Goal: Task Accomplishment & Management: Use online tool/utility

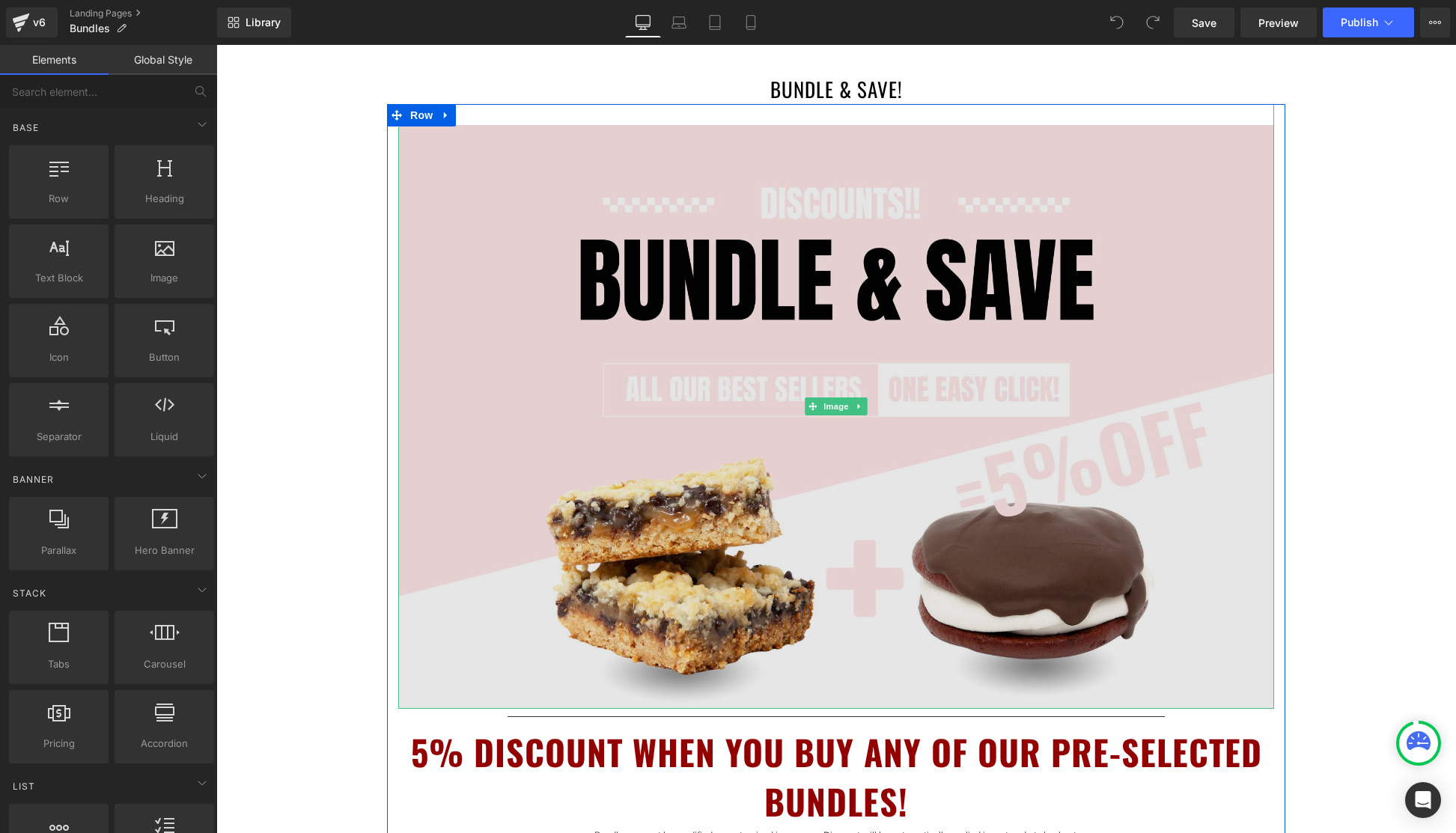
scroll to position [582, 0]
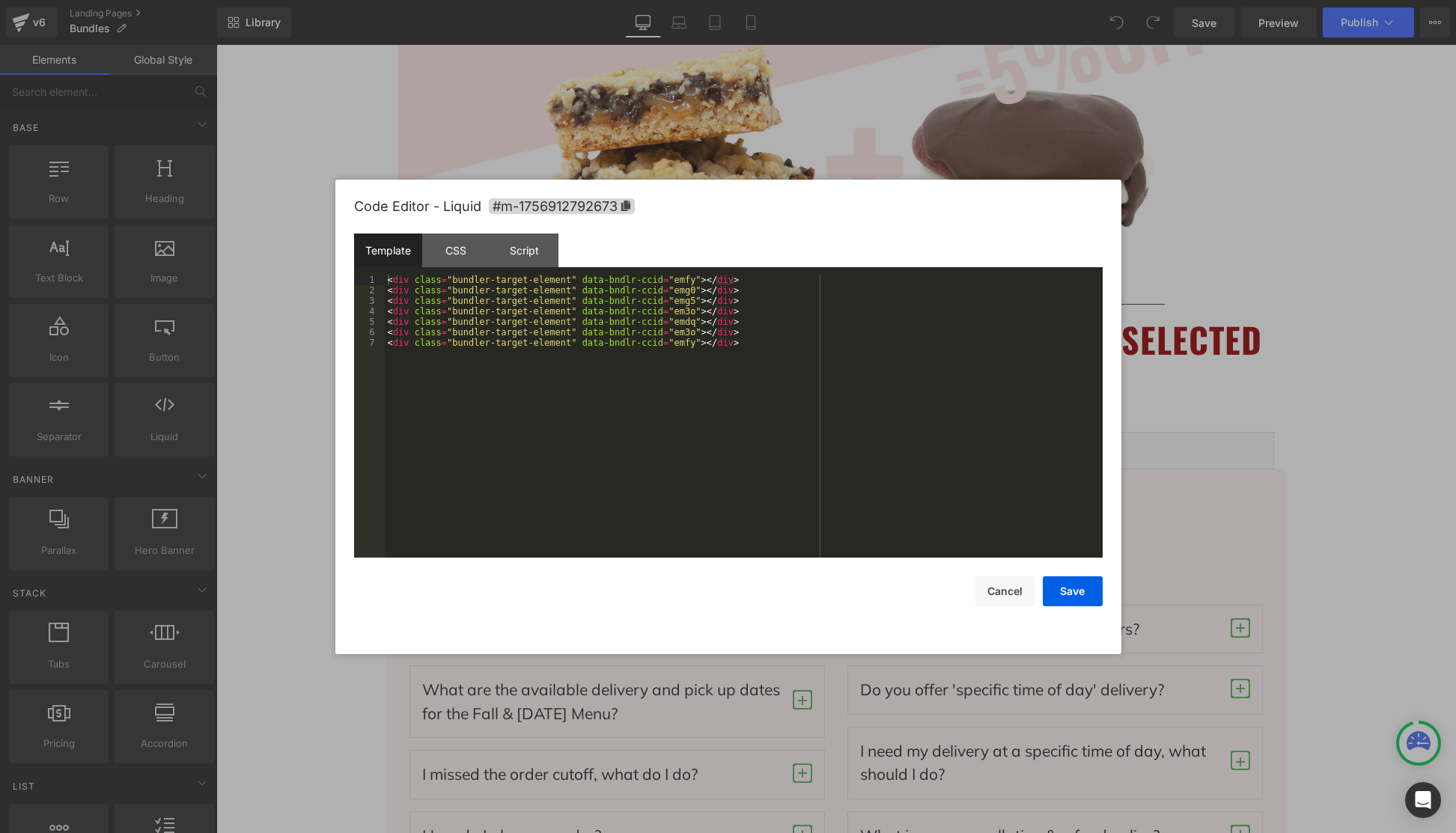
click at [1135, 525] on body "You are previewing how the will restyle your page. You can not edit Elements in…" at bounding box center [728, 416] width 1456 height 833
click at [463, 260] on div "CSS" at bounding box center [456, 251] width 68 height 34
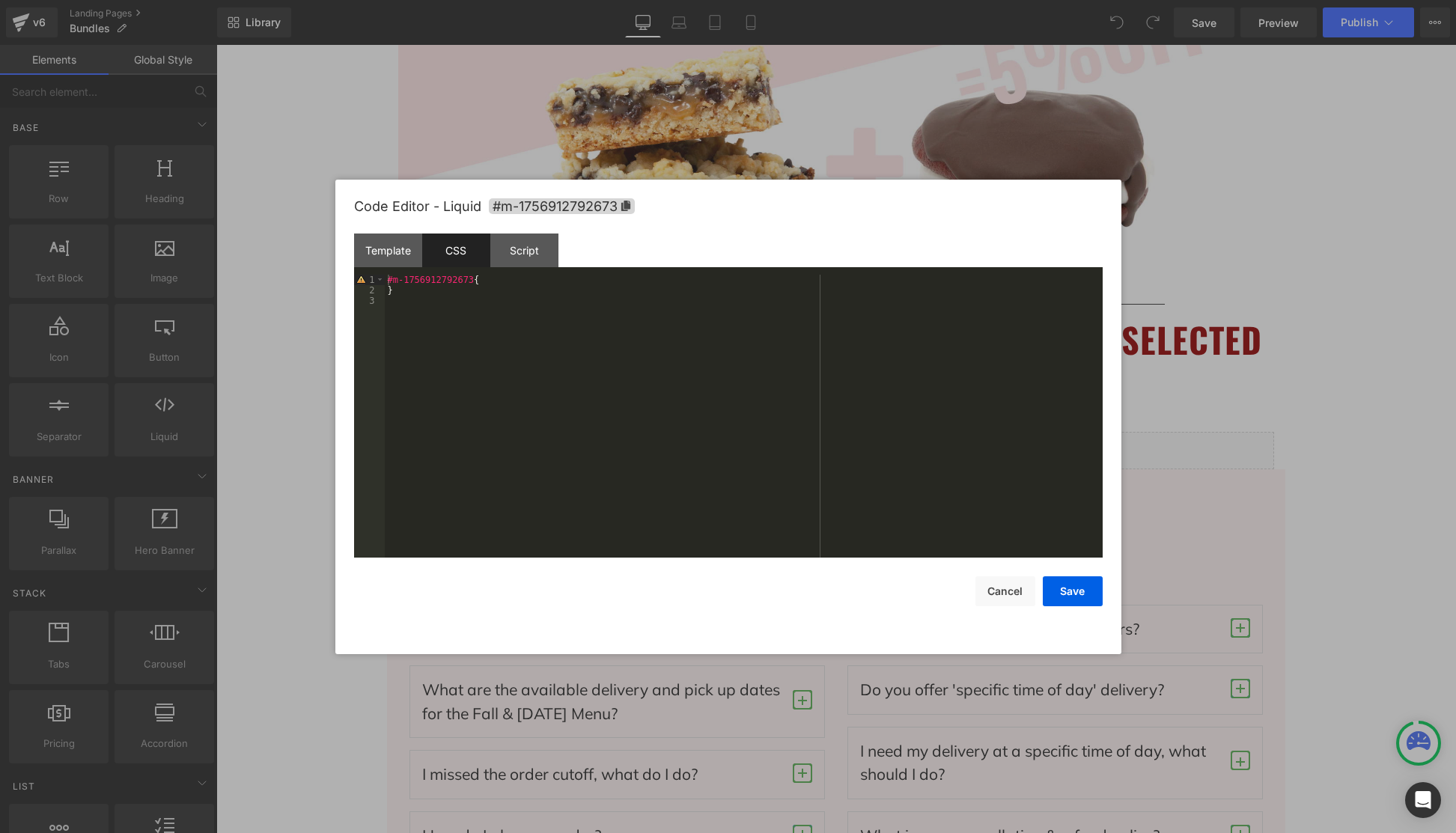
click at [520, 335] on div "#m-1756912792673 { }" at bounding box center [744, 426] width 718 height 304
click at [518, 334] on div "#m-1756912792673 { }" at bounding box center [744, 426] width 718 height 304
click at [517, 333] on div "#m-1756912792673 { }" at bounding box center [744, 426] width 718 height 304
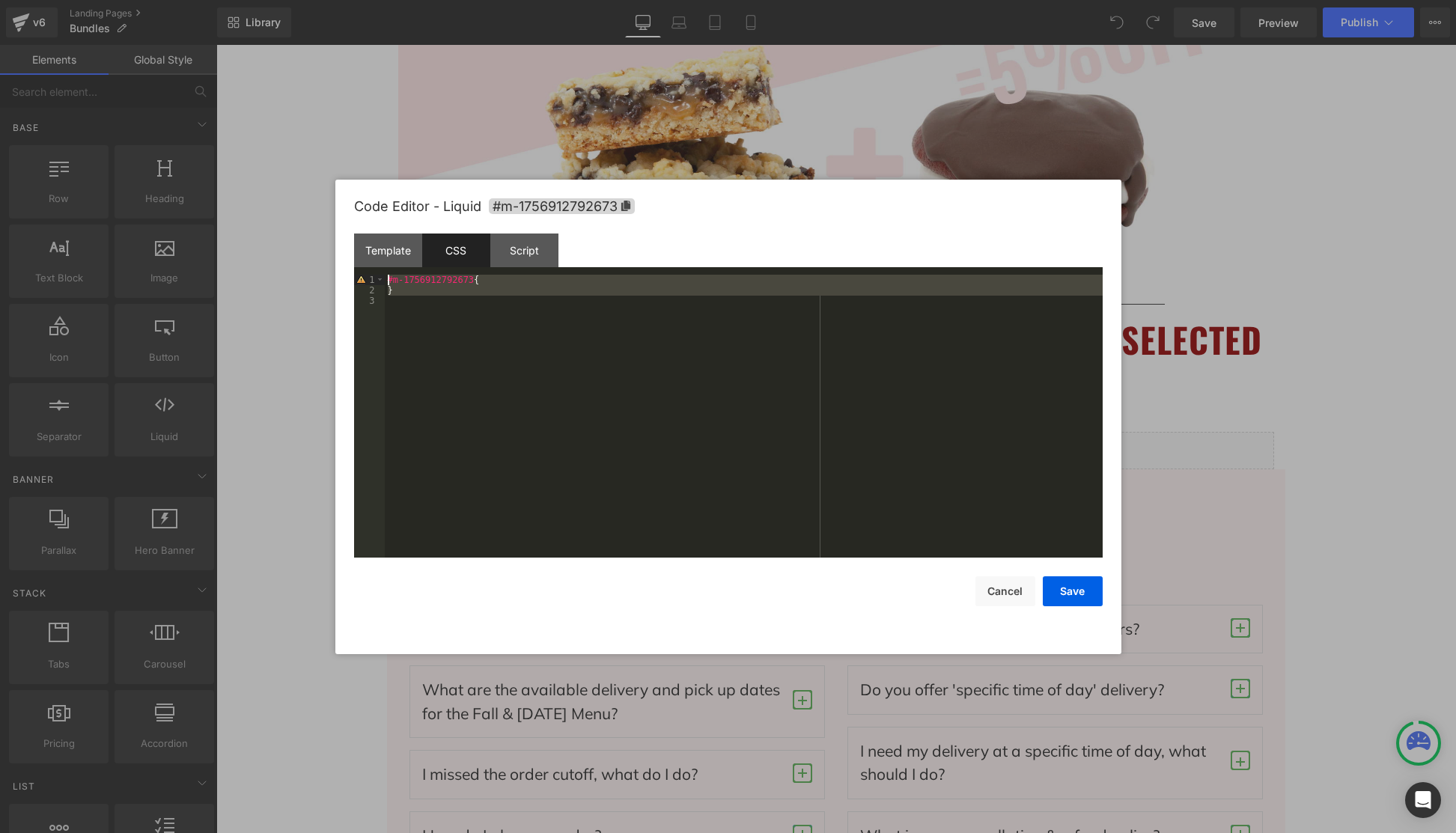
drag, startPoint x: 478, startPoint y: 336, endPoint x: 394, endPoint y: 287, distance: 97.2
click at [362, 257] on div "Template CSS Script Data 1 2 3 4 5 6 7 < div class = "bundler-target-element" d…" at bounding box center [729, 395] width 749 height 324
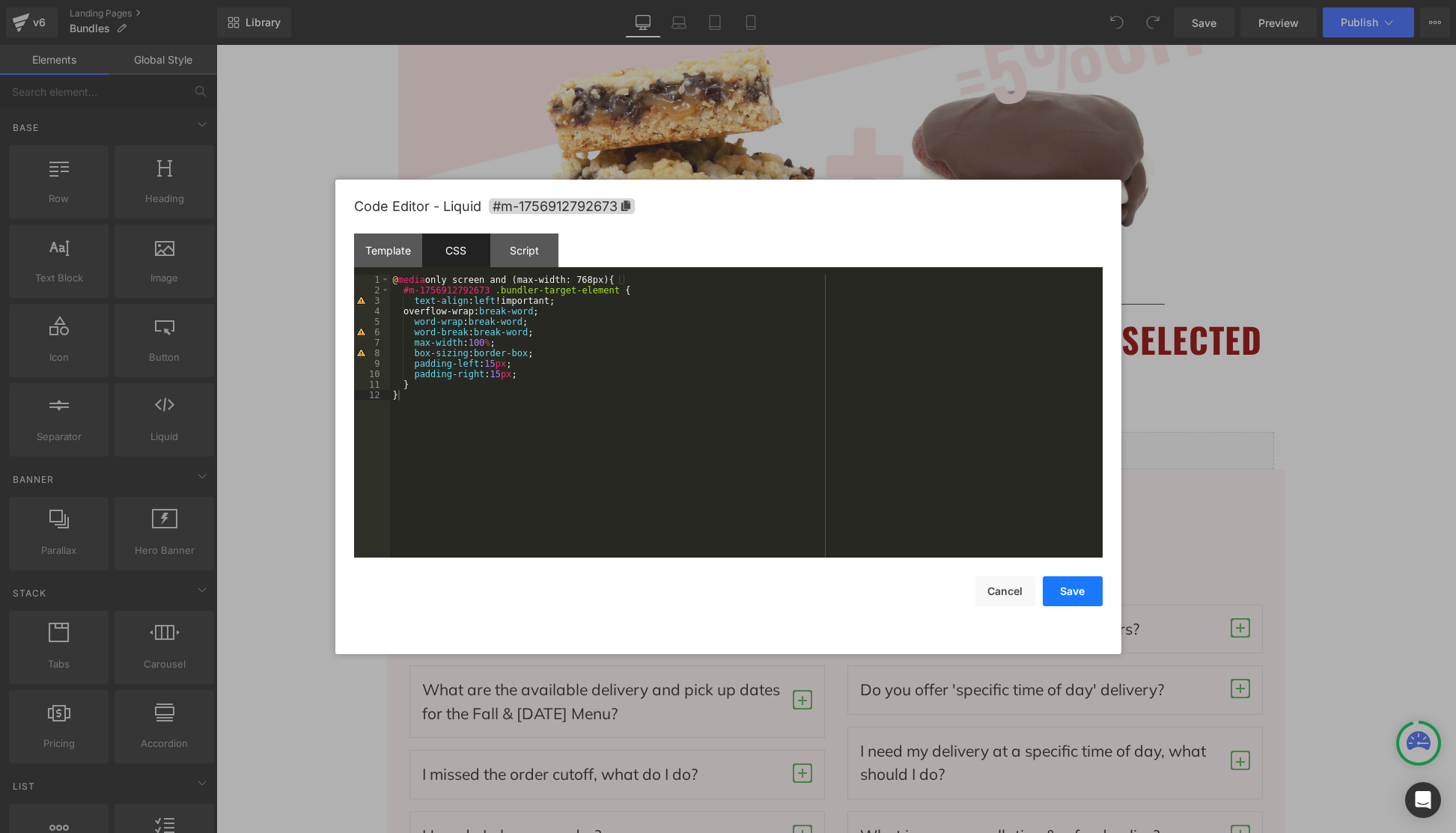
click at [1074, 587] on button "Save" at bounding box center [1073, 591] width 59 height 30
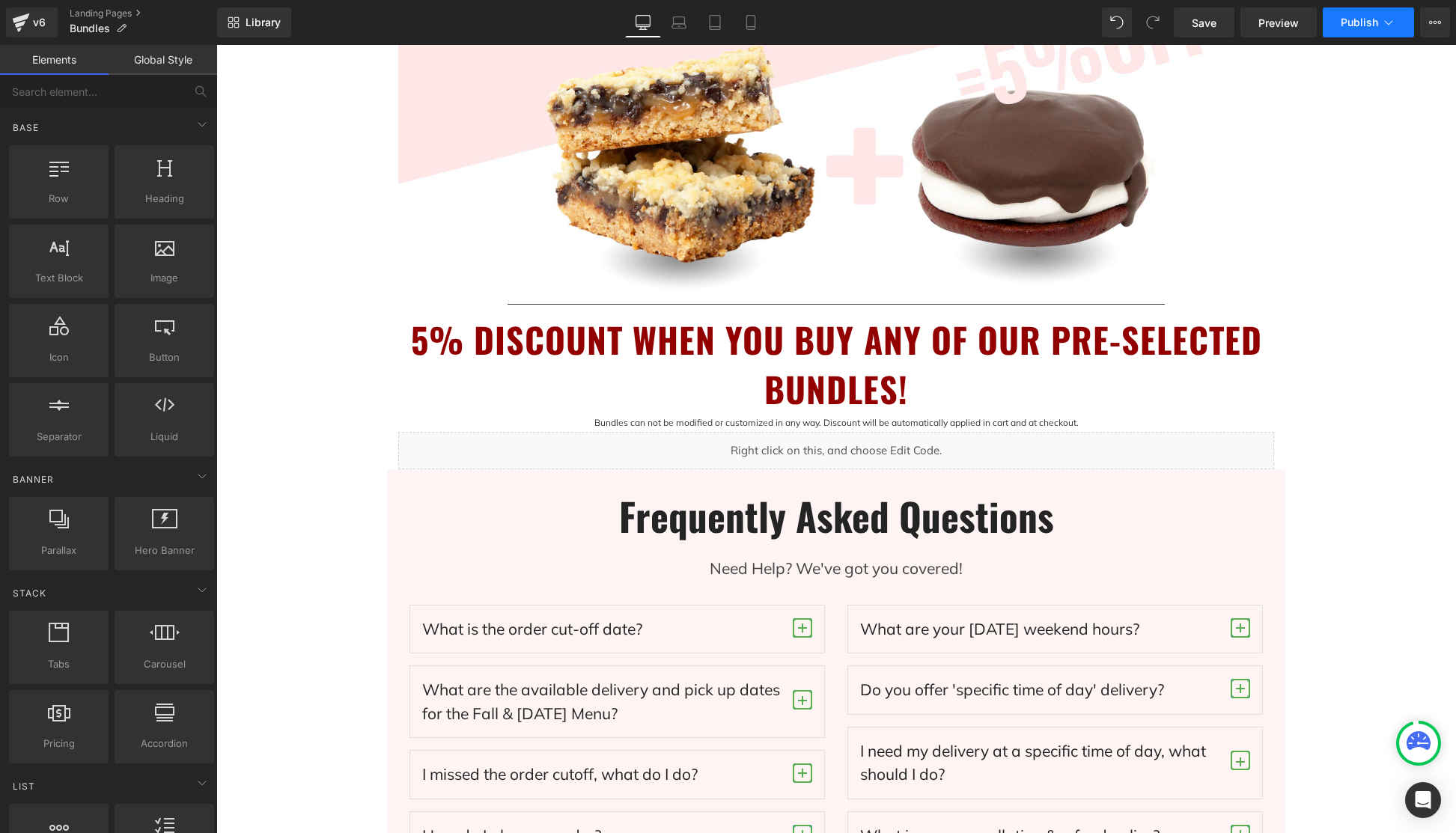
click at [1372, 27] on span "Publish" at bounding box center [1360, 23] width 38 height 12
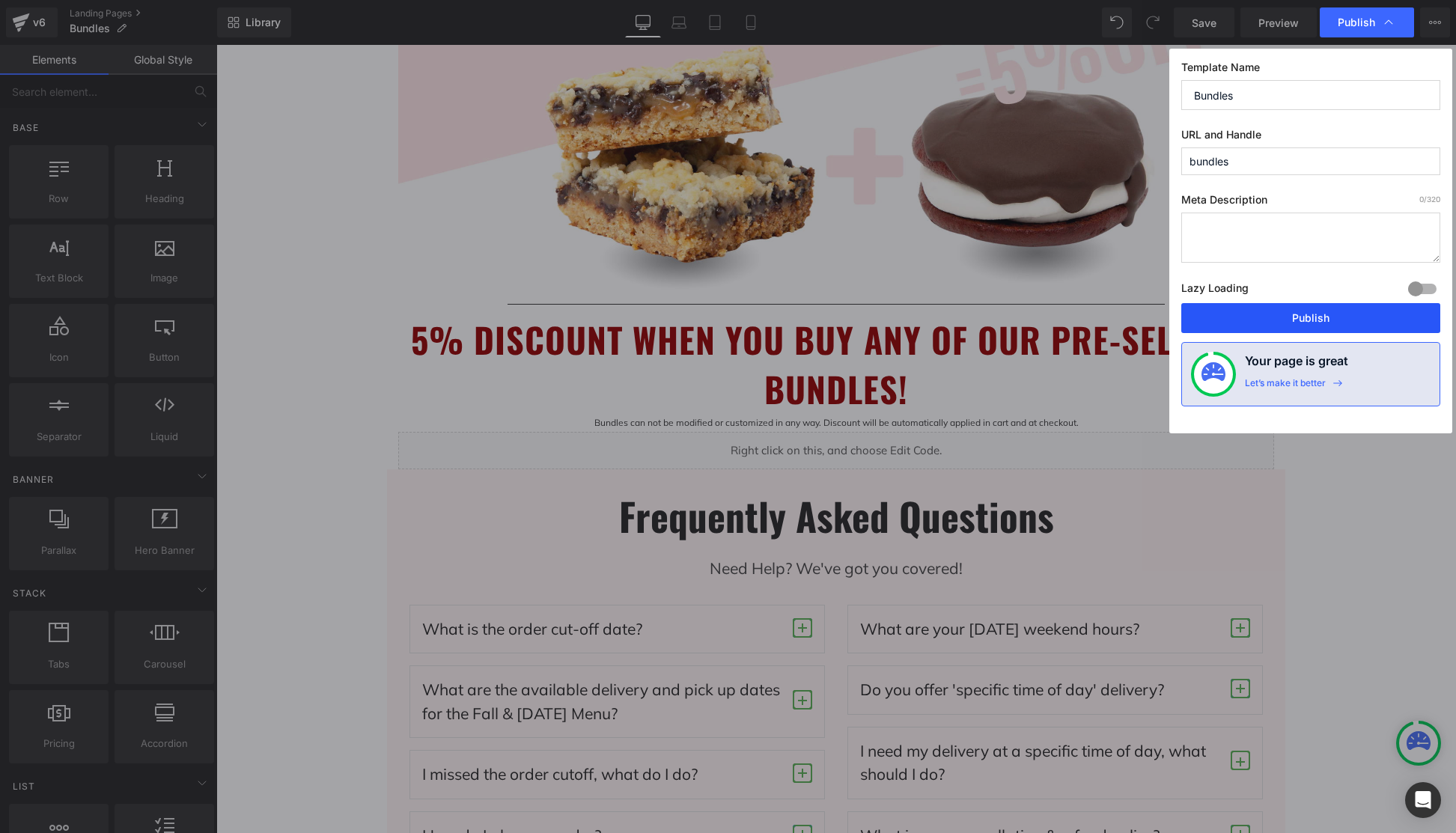
drag, startPoint x: 1309, startPoint y: 315, endPoint x: 1005, endPoint y: 539, distance: 377.6
click at [1309, 315] on button "Publish" at bounding box center [1311, 318] width 260 height 30
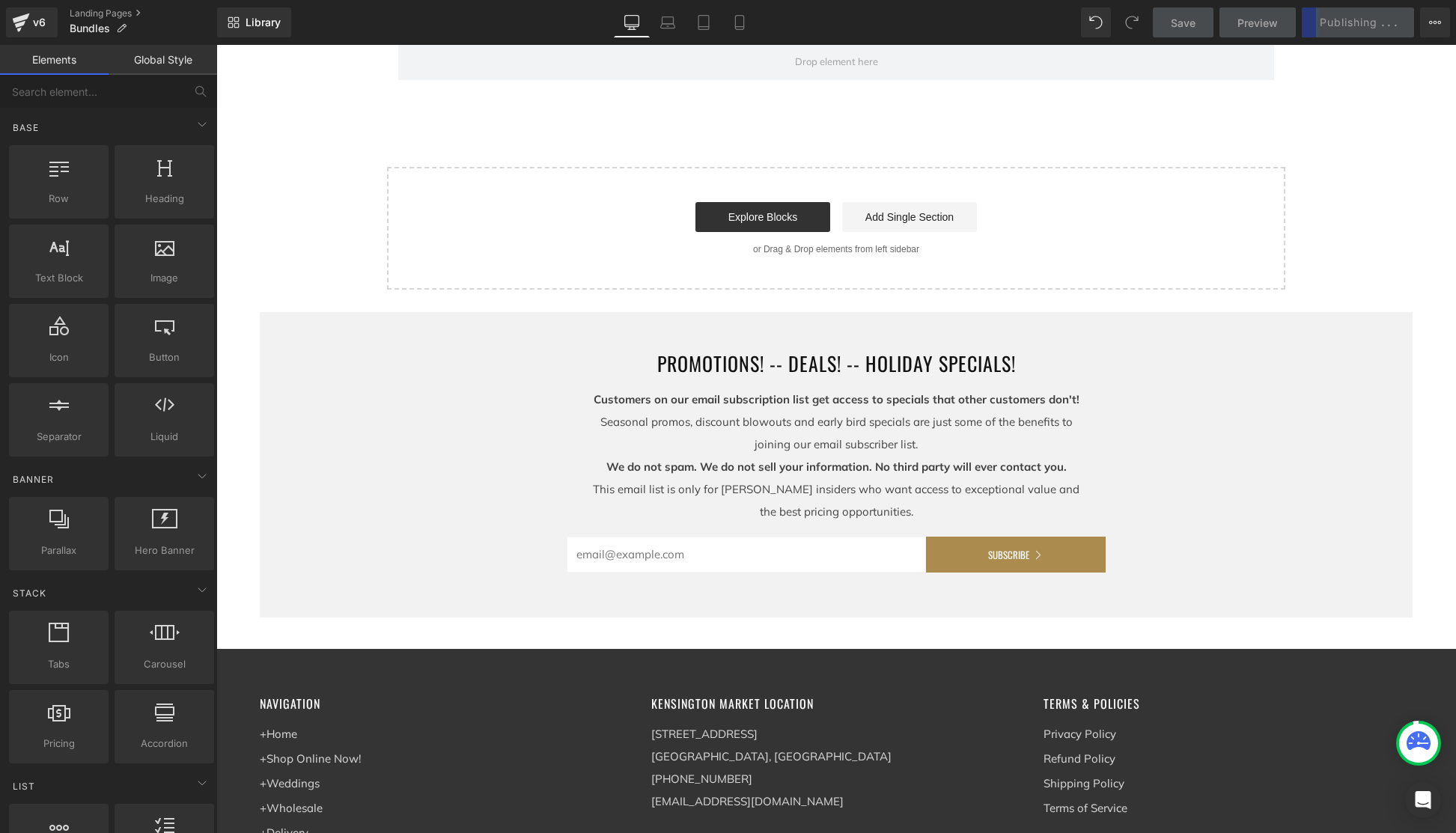
scroll to position [1745, 0]
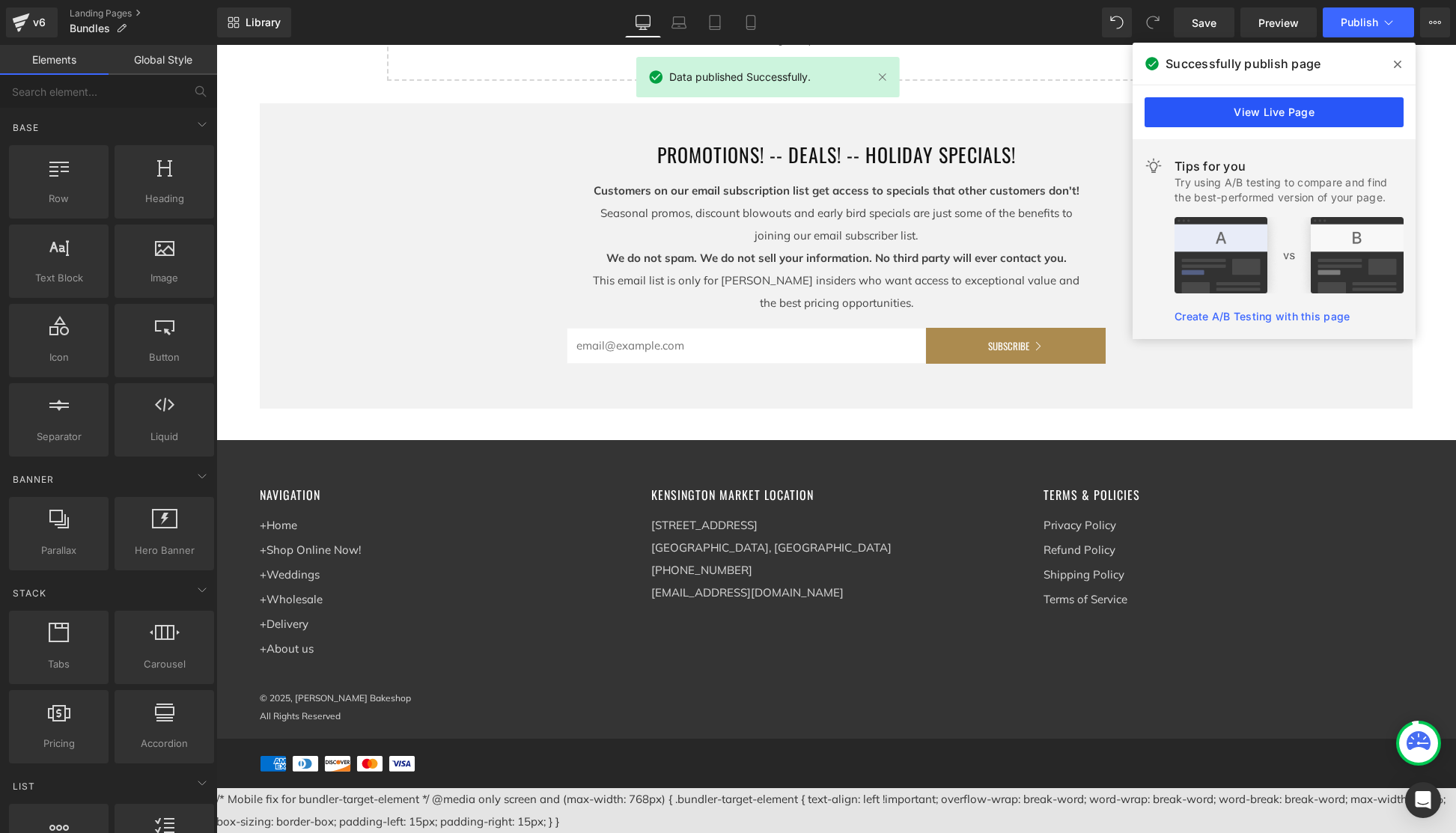
click at [1273, 114] on link "View Live Page" at bounding box center [1275, 112] width 260 height 30
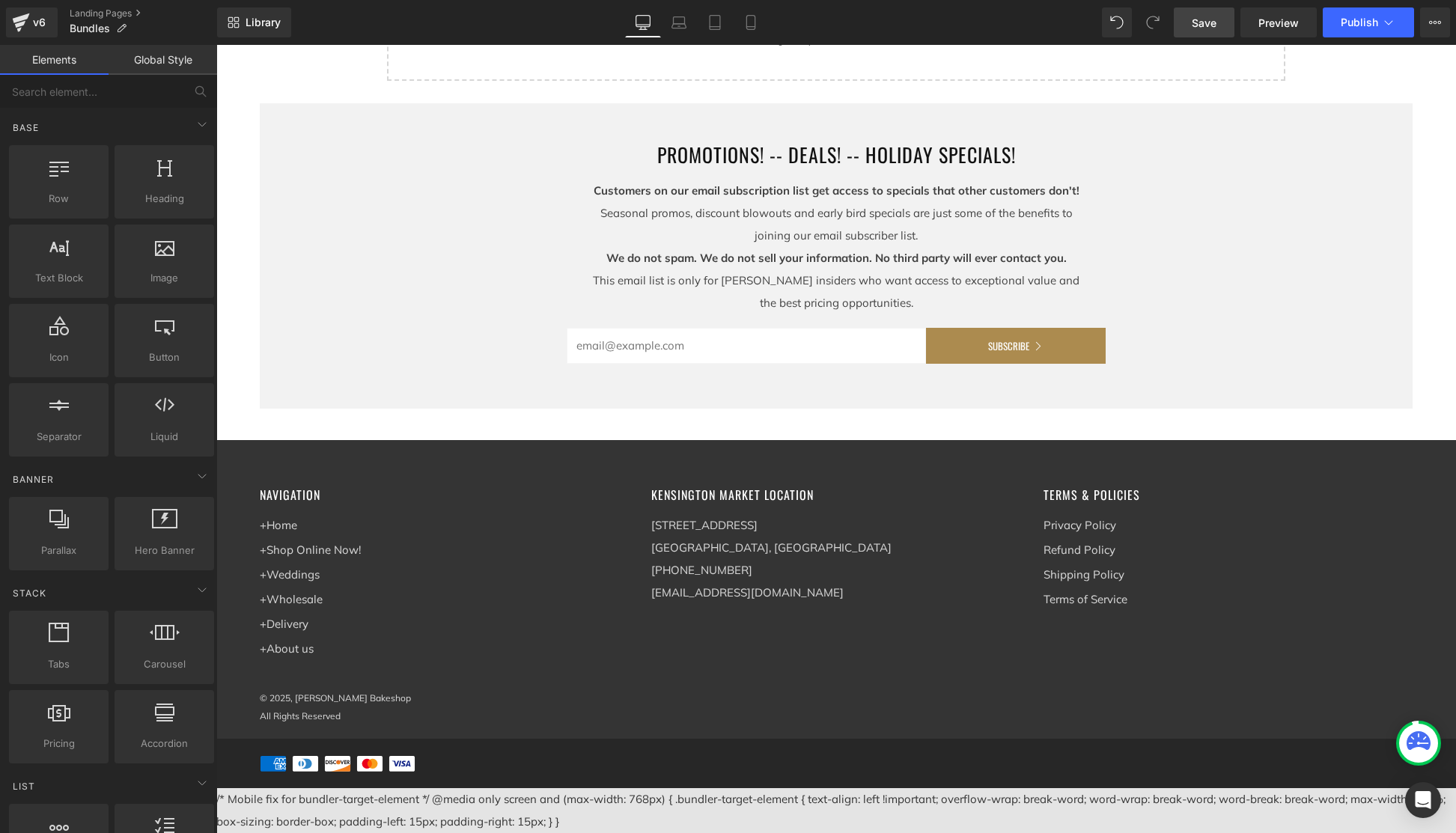
click at [1207, 24] on span "Save" at bounding box center [1204, 23] width 25 height 16
